Goal: Transaction & Acquisition: Purchase product/service

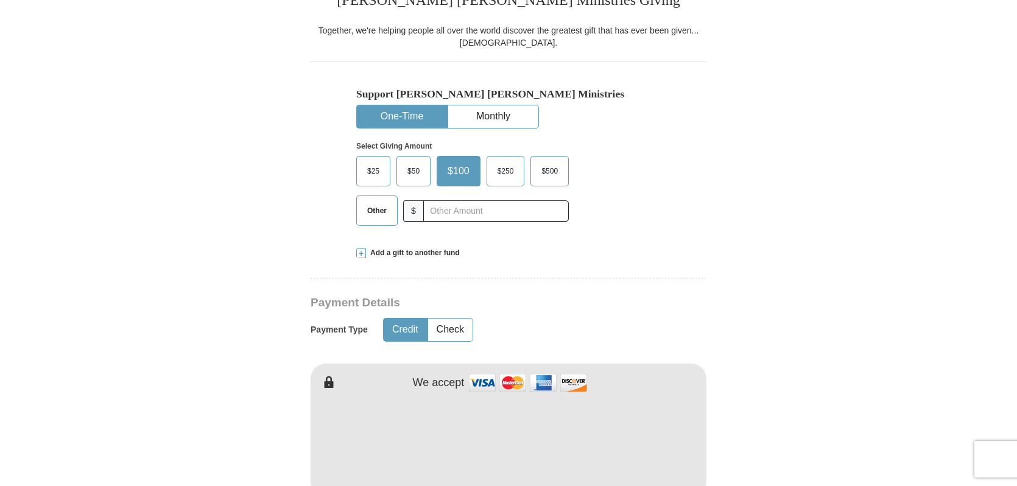
scroll to position [335, 0]
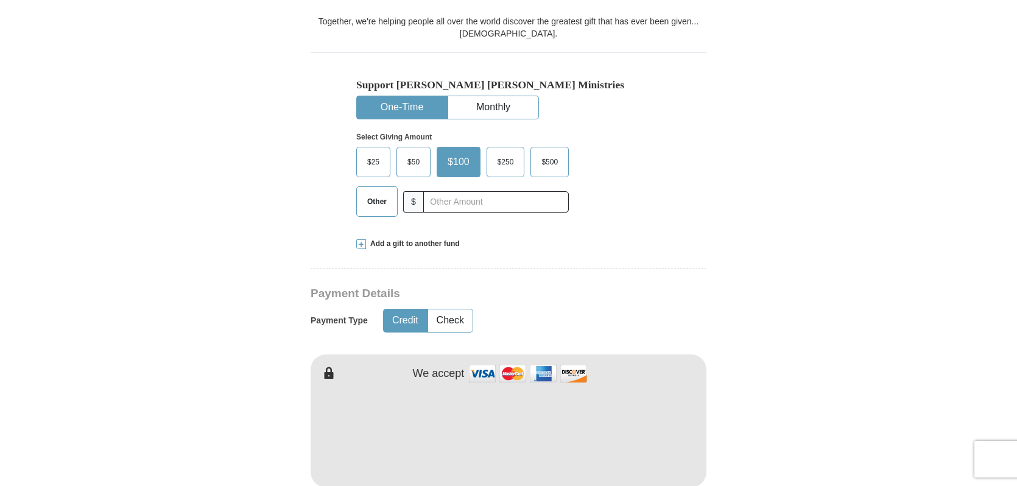
click at [416, 161] on span "$50" at bounding box center [413, 162] width 24 height 18
click at [0, 0] on input "$50" at bounding box center [0, 0] width 0 height 0
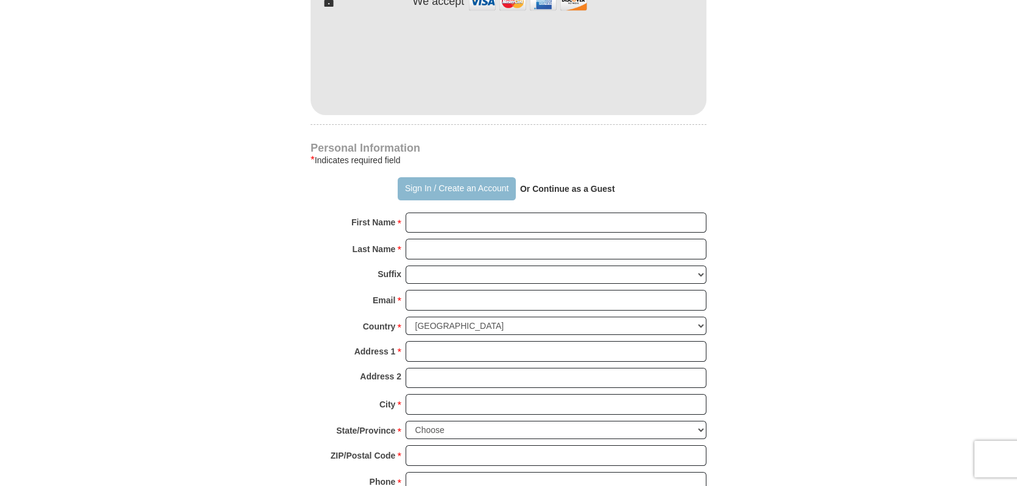
scroll to position [750, 0]
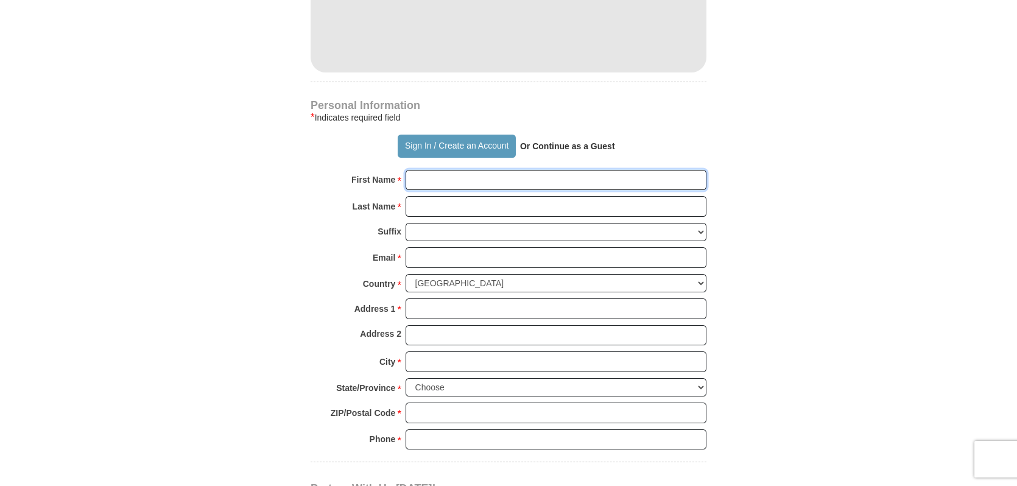
click at [446, 185] on input "First Name *" at bounding box center [556, 180] width 301 height 21
type input "[PERSON_NAME]"
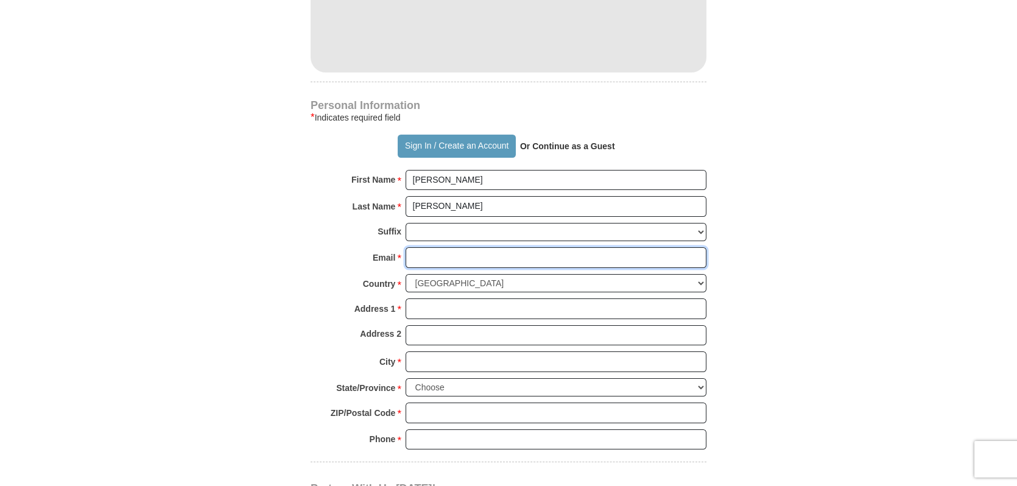
type input "[EMAIL_ADDRESS][DOMAIN_NAME]"
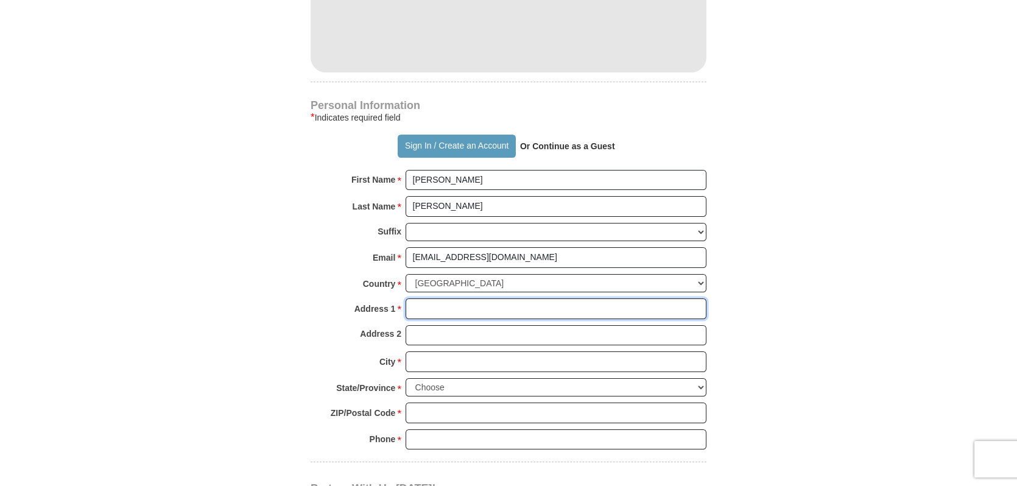
type input "[STREET_ADDRESS]"
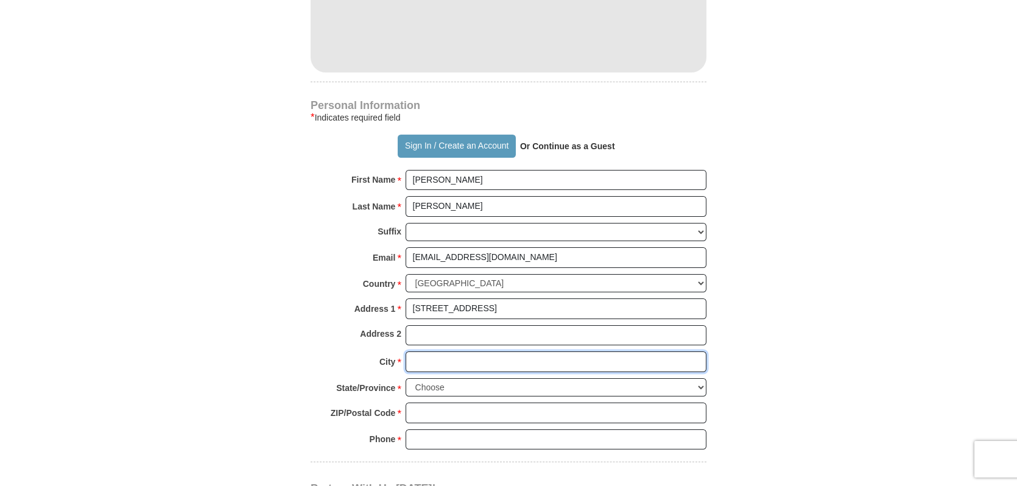
type input "[GEOGRAPHIC_DATA]"
select select "[GEOGRAPHIC_DATA]"
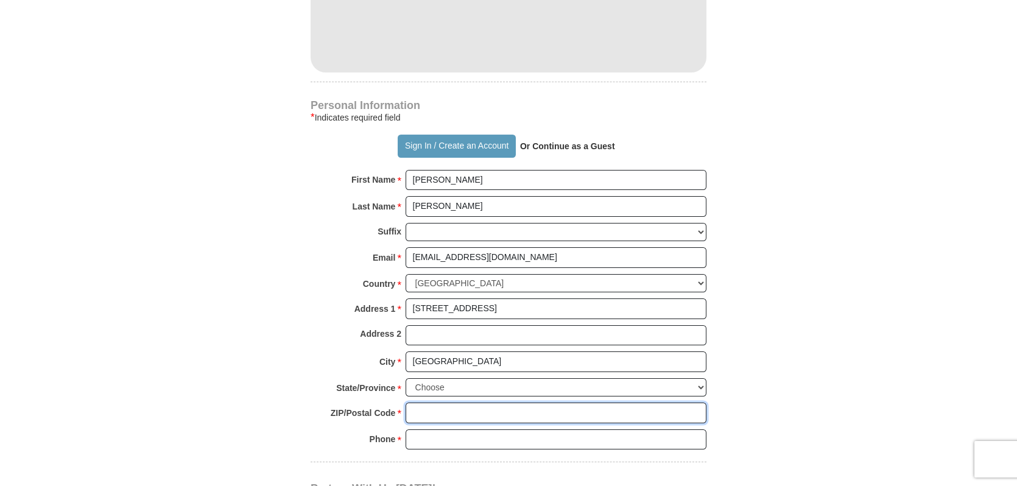
type input "75067"
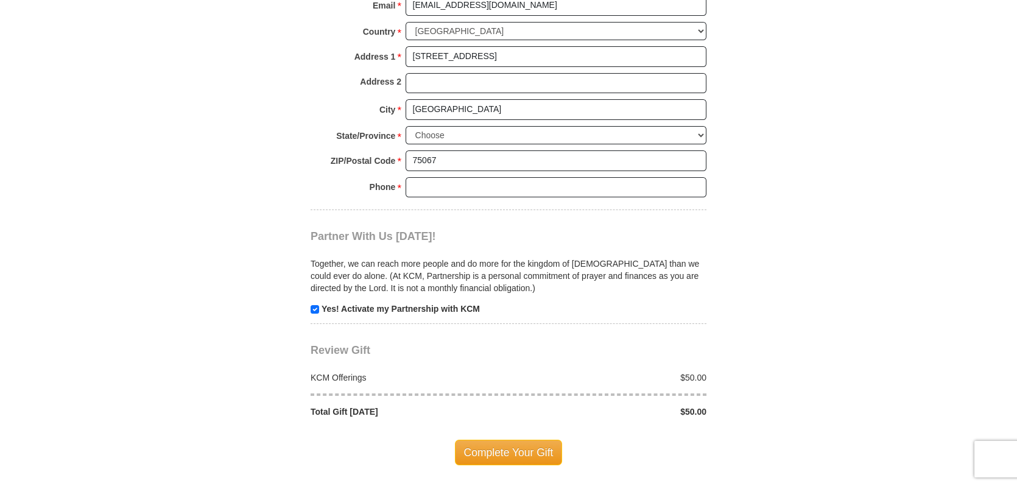
scroll to position [1006, 0]
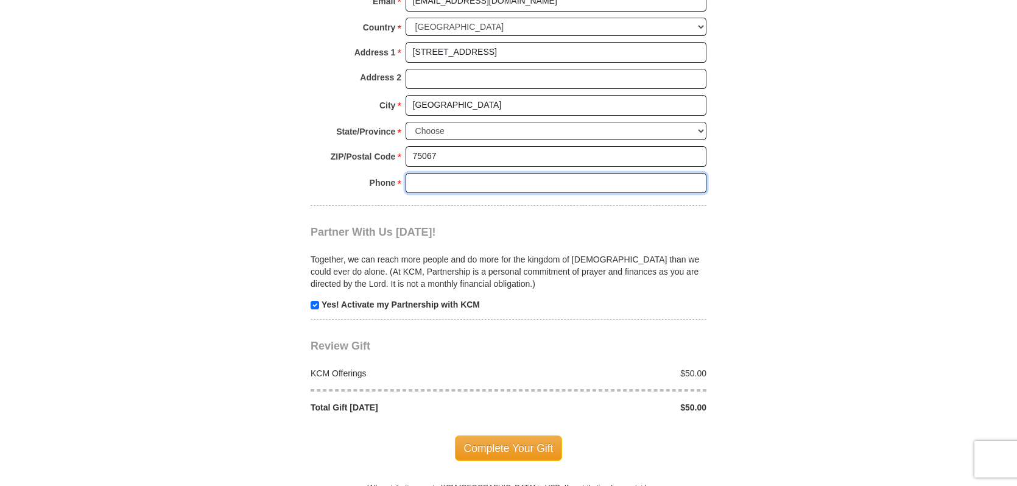
click at [443, 175] on input "Phone * *" at bounding box center [556, 183] width 301 height 21
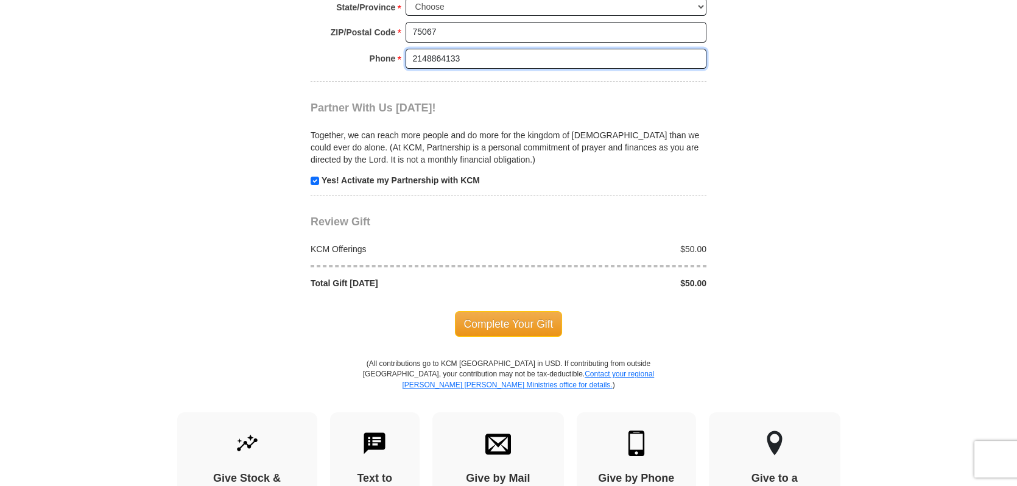
scroll to position [1144, 0]
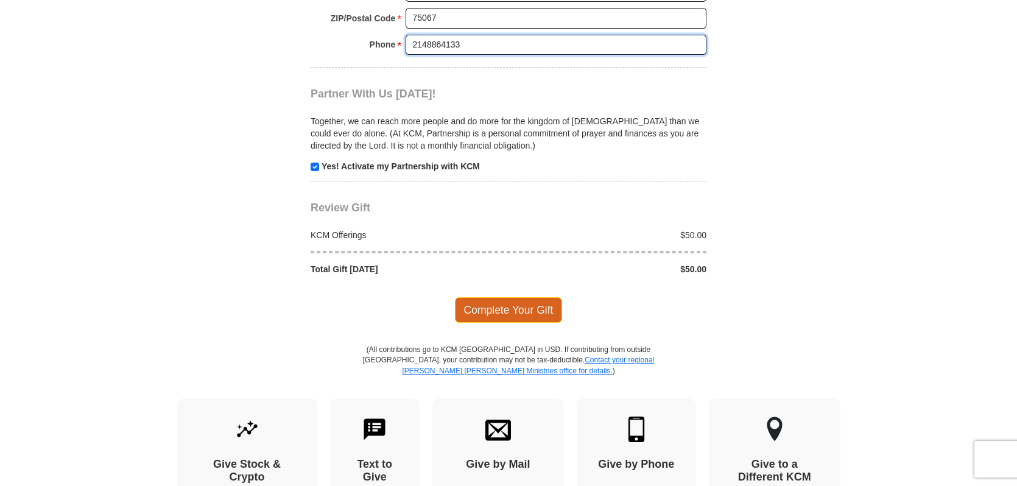
type input "2148864133"
click at [502, 309] on span "Complete Your Gift" at bounding box center [509, 310] width 108 height 26
